Goal: Information Seeking & Learning: Find specific fact

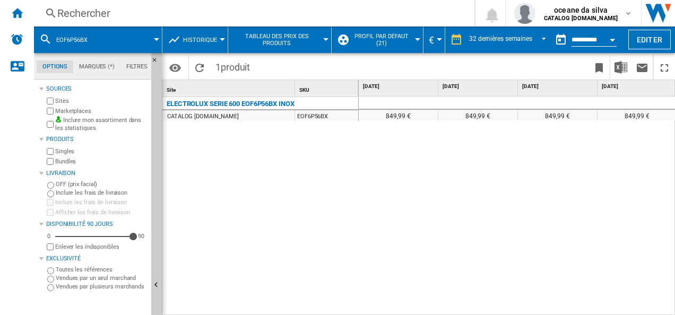
click at [95, 37] on button "EOF6P56BX" at bounding box center [77, 40] width 42 height 27
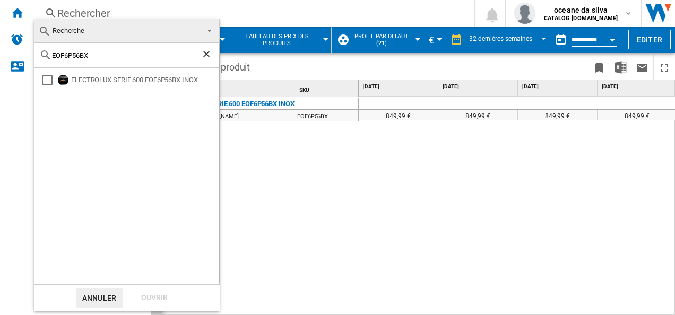
drag, startPoint x: 114, startPoint y: 56, endPoint x: 16, endPoint y: 51, distance: 97.8
click at [9, 53] on body "In order to access Insight, please log out and log in again OK NEW Rechercher R…" at bounding box center [337, 157] width 675 height 315
paste input "Y4POF06BK"
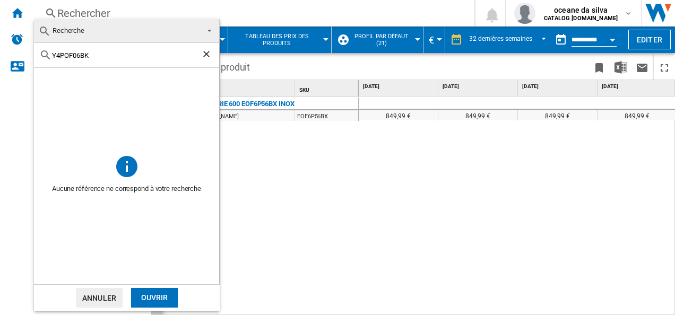
drag, startPoint x: 97, startPoint y: 56, endPoint x: 21, endPoint y: 47, distance: 76.5
click at [21, 47] on body "In order to access Insight, please log out and log in again OK NEW Rechercher R…" at bounding box center [337, 157] width 675 height 315
paste input "NBR6P511SB"
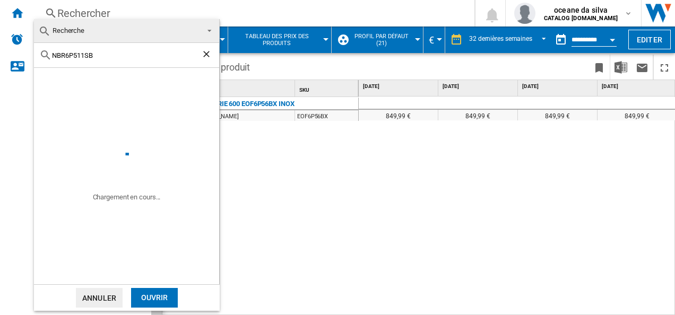
type input "NBR6P511SB"
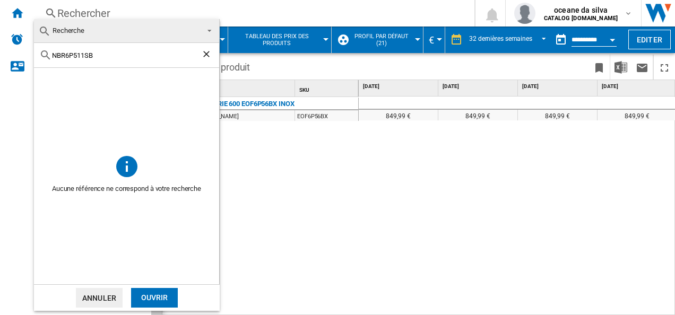
click at [166, 296] on div "Ouvrir" at bounding box center [154, 298] width 47 height 20
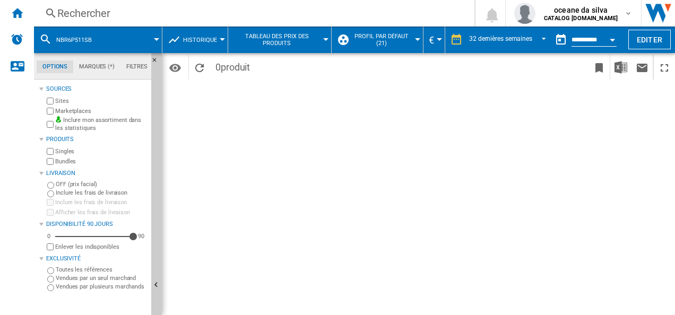
click at [71, 35] on button "NBR6P511SB" at bounding box center [79, 40] width 46 height 27
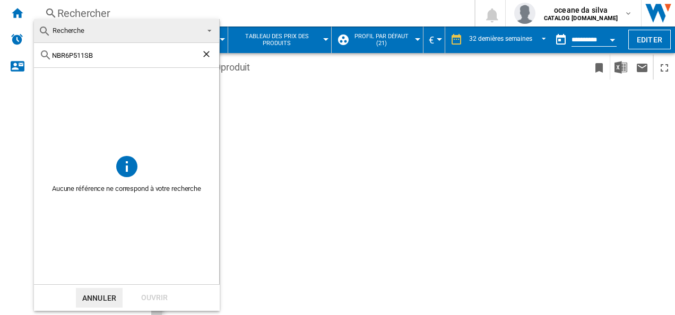
drag, startPoint x: 76, startPoint y: 58, endPoint x: -2, endPoint y: 48, distance: 78.7
click at [0, 48] on html "In order to access Insight, please log out and log in again OK NEW Rechercher R…" at bounding box center [337, 157] width 675 height 315
paste input "EOD4P46H"
type input "EOD4P46H"
click at [167, 298] on div "Ouvrir" at bounding box center [154, 298] width 47 height 20
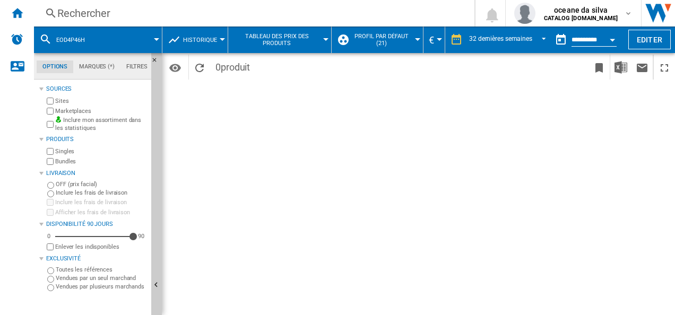
click at [99, 38] on div "EOD4P46H" at bounding box center [97, 40] width 117 height 27
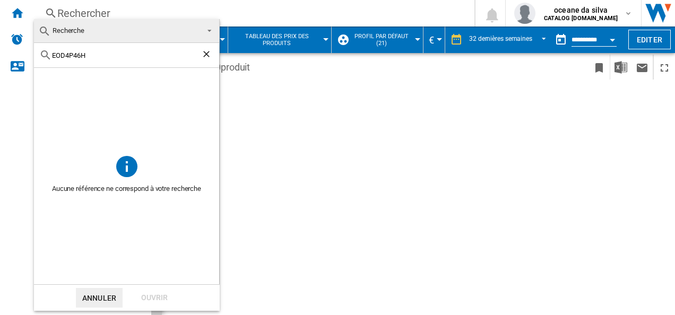
click at [104, 53] on input "EOD4P46H" at bounding box center [126, 55] width 149 height 8
click at [209, 54] on ng-md-icon "Effacer la recherche" at bounding box center [207, 55] width 13 height 13
click at [115, 15] on md-backdrop at bounding box center [337, 157] width 675 height 315
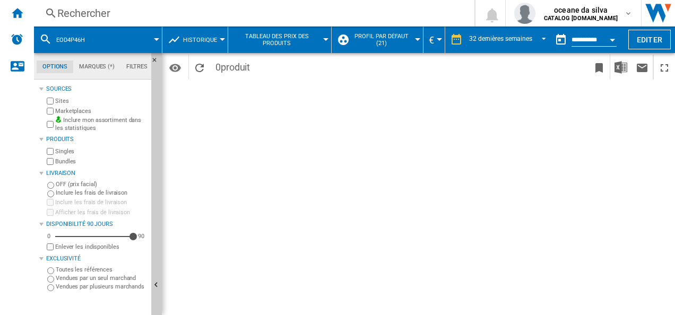
click at [80, 10] on div "Rechercher" at bounding box center [252, 13] width 390 height 15
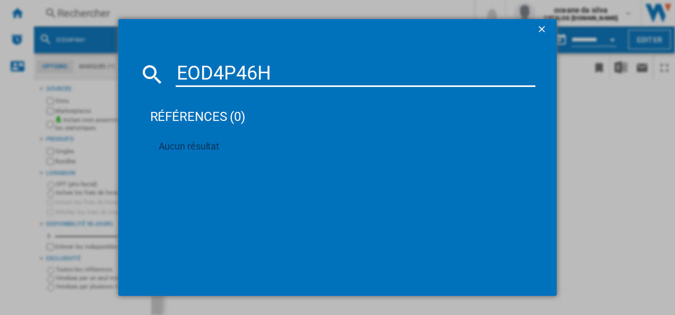
drag, startPoint x: 303, startPoint y: 75, endPoint x: 71, endPoint y: 57, distance: 232.2
click at [71, 57] on div "EOD4P46H références (0) Aucun résultat" at bounding box center [337, 157] width 675 height 315
paste input "H2H00BK3"
type input "EOH2H00BK3"
click at [546, 30] on ng-md-icon "getI18NText('BUTTONS.CLOSE_DIALOG')" at bounding box center [543, 30] width 13 height 13
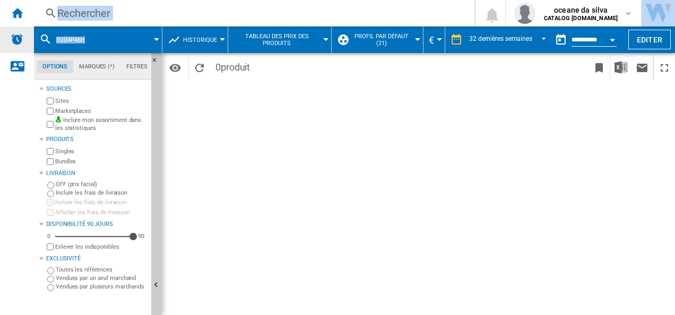
drag, startPoint x: 100, startPoint y: 40, endPoint x: 27, endPoint y: 38, distance: 73.8
click at [27, 38] on div "NEW Rechercher Rechercher 0 oceane da silva CATALOG [DOMAIN_NAME] CATALOG [DOMA…" at bounding box center [337, 157] width 675 height 315
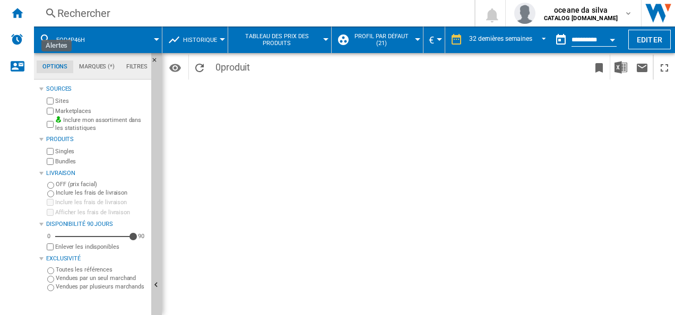
drag, startPoint x: 27, startPoint y: 38, endPoint x: 341, endPoint y: 105, distance: 321.2
click at [381, 137] on div "Période 32 dernières semaines 1 jour 7 derniers jours 14 derniers jours 21 dern…" at bounding box center [418, 184] width 513 height 262
drag, startPoint x: 126, startPoint y: 18, endPoint x: 33, endPoint y: 7, distance: 92.9
click at [33, 7] on div "NEW Rechercher Rechercher 0 oceane da silva CATALOG [DOMAIN_NAME] CATALOG [DOMA…" at bounding box center [337, 157] width 675 height 315
click at [147, 14] on div "Rechercher" at bounding box center [252, 13] width 390 height 15
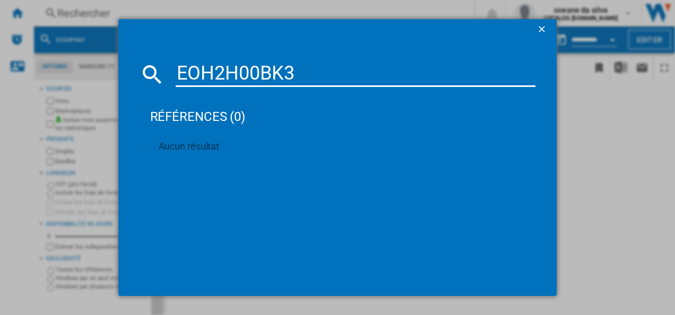
type input "EOH2H00BK3"
click at [594, 142] on div "EOH2H00BK3 références (0) Aucun résultat" at bounding box center [337, 157] width 675 height 315
drag, startPoint x: 542, startPoint y: 28, endPoint x: 521, endPoint y: 28, distance: 20.2
click at [541, 28] on ng-md-icon "getI18NText('BUTTONS.CLOSE_DIALOG')" at bounding box center [543, 30] width 13 height 13
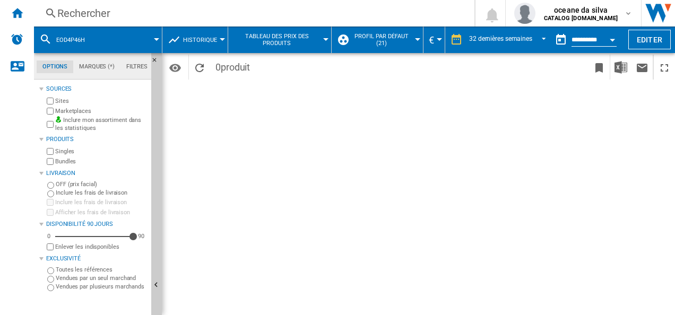
click at [110, 45] on span at bounding box center [128, 40] width 57 height 27
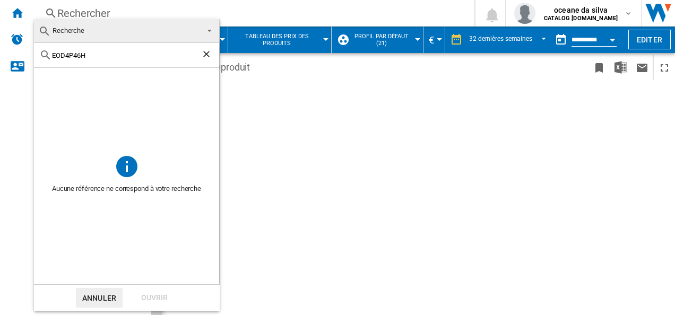
drag, startPoint x: 45, startPoint y: 54, endPoint x: -2, endPoint y: 48, distance: 47.2
click at [0, 48] on html "In order to access Insight, please log out and log in again OK NEW Rechercher R…" at bounding box center [337, 157] width 675 height 315
paste input "H2H00BK3"
type input "EOH2H00BK3"
click at [153, 295] on div "Ouvrir" at bounding box center [154, 298] width 47 height 20
